Goal: Register for event/course

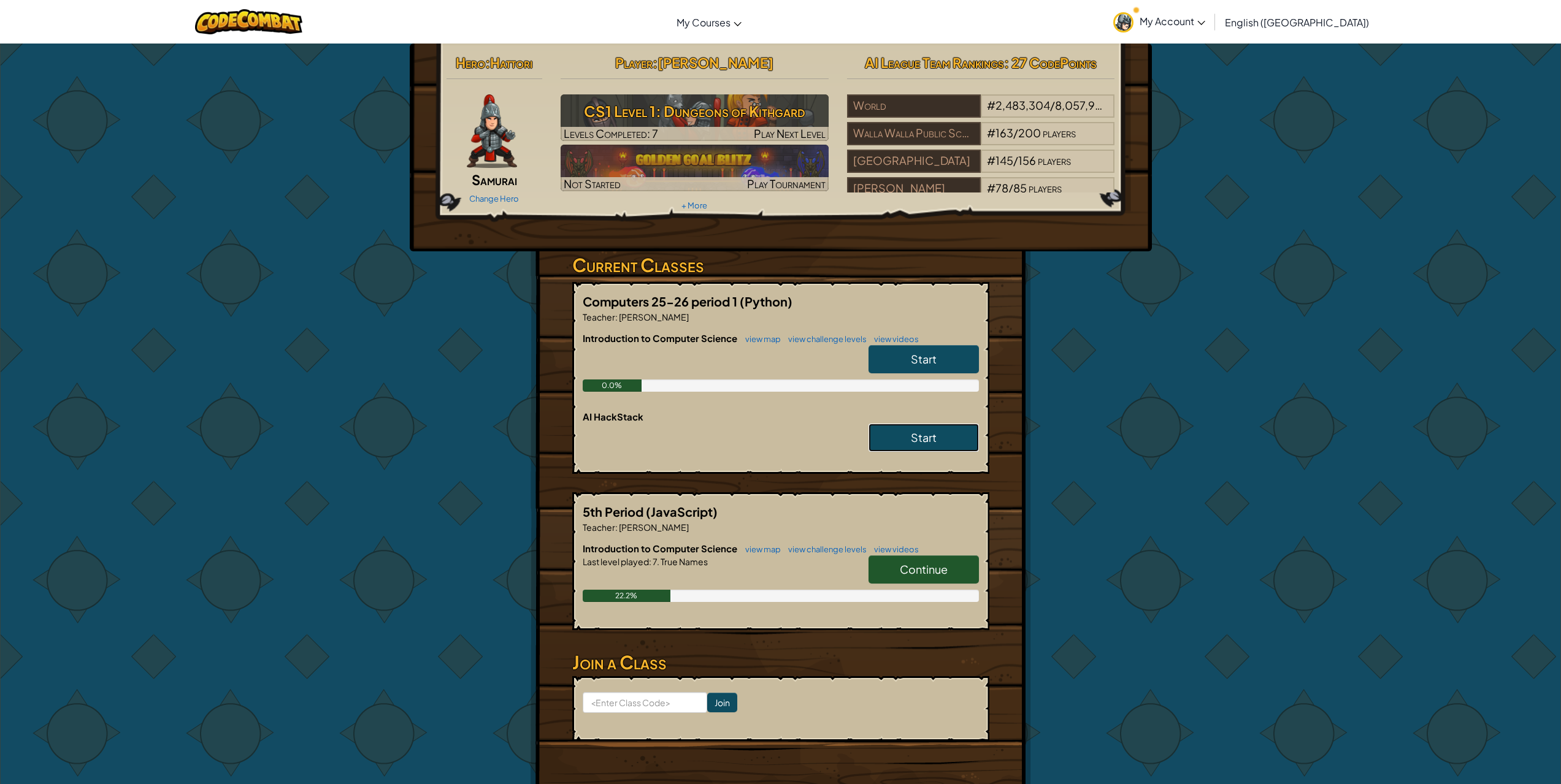
click at [918, 438] on span "Start" at bounding box center [924, 437] width 26 height 15
